Goal: Task Accomplishment & Management: Manage account settings

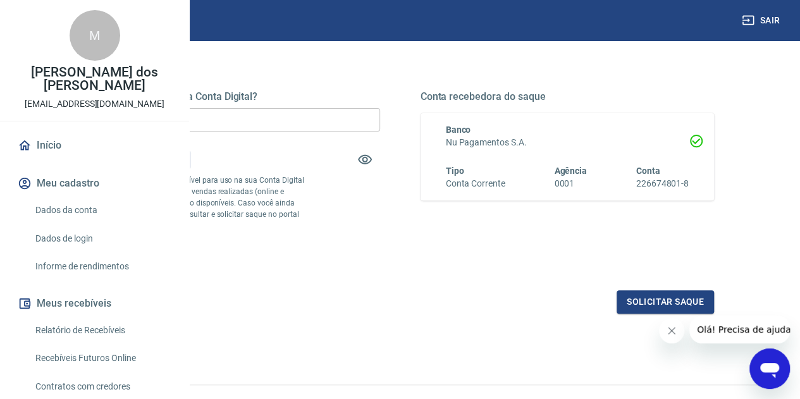
scroll to position [166, 0]
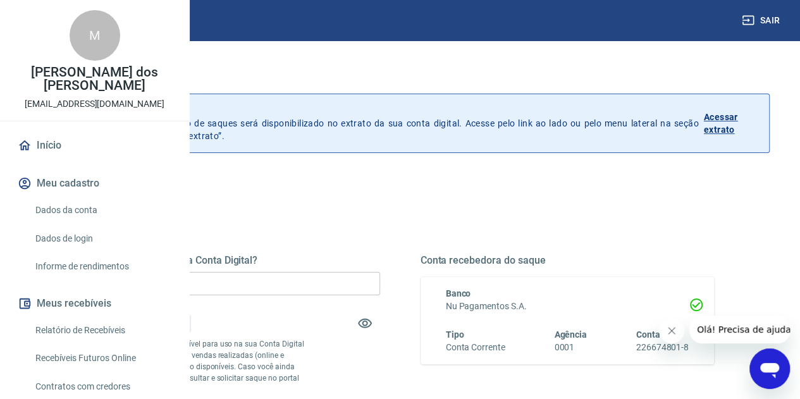
scroll to position [273, 0]
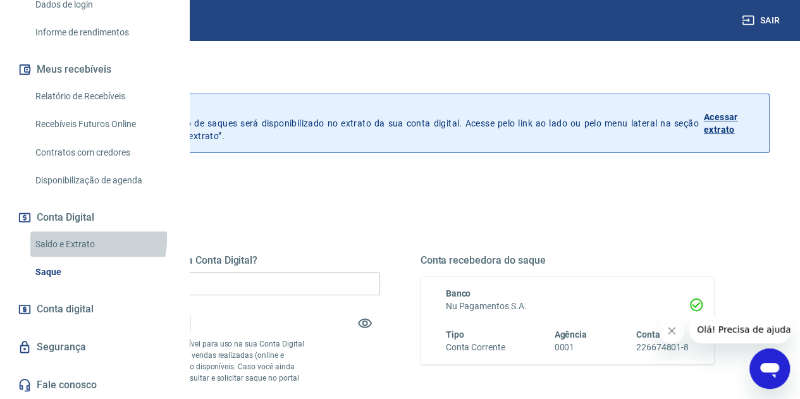
click at [75, 238] on link "Saldo e Extrato" at bounding box center [101, 244] width 143 height 26
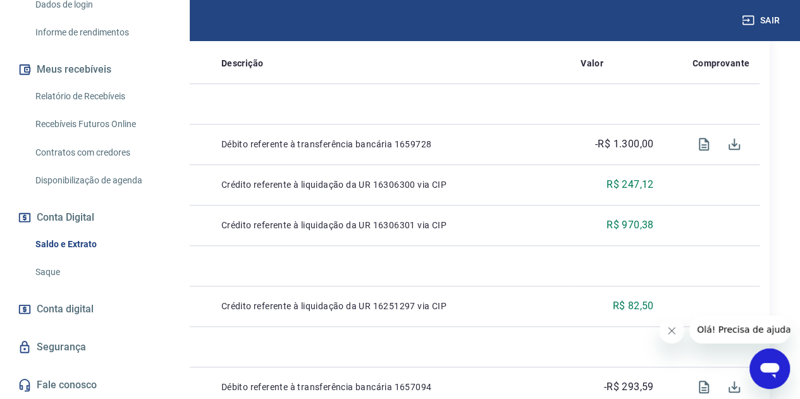
scroll to position [324, 0]
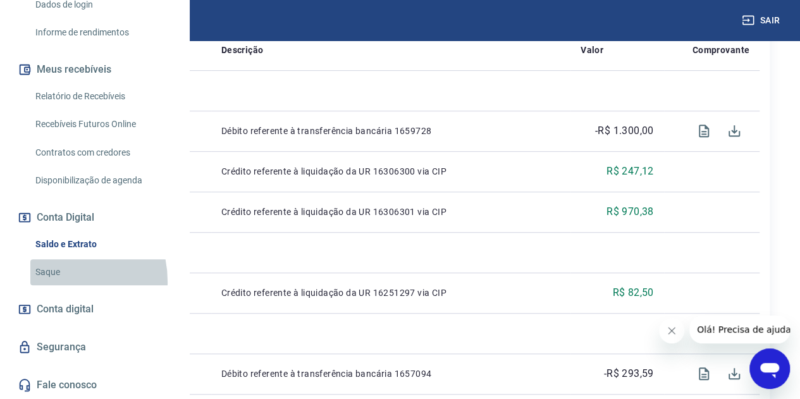
click at [55, 282] on link "Saque" at bounding box center [101, 272] width 143 height 26
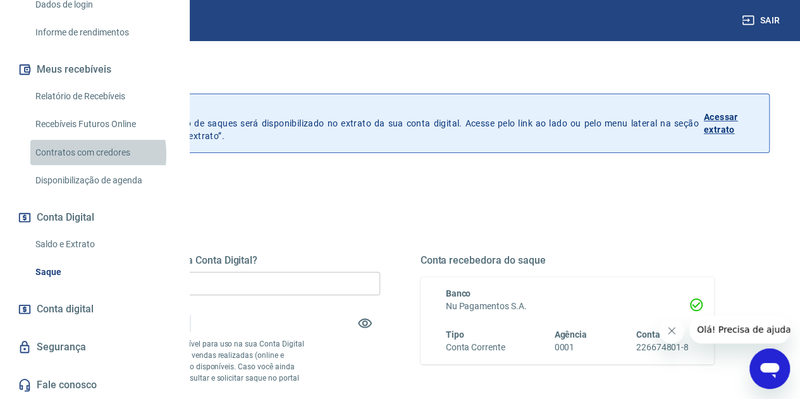
click at [71, 154] on link "Contratos com credores" at bounding box center [101, 153] width 143 height 26
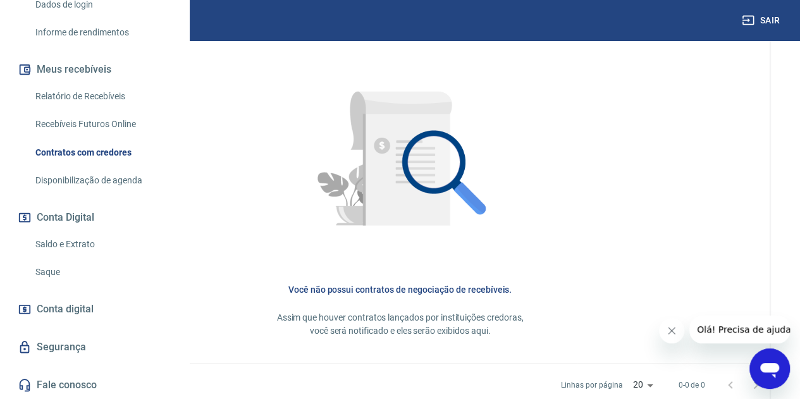
scroll to position [603, 0]
